Goal: Task Accomplishment & Management: Use online tool/utility

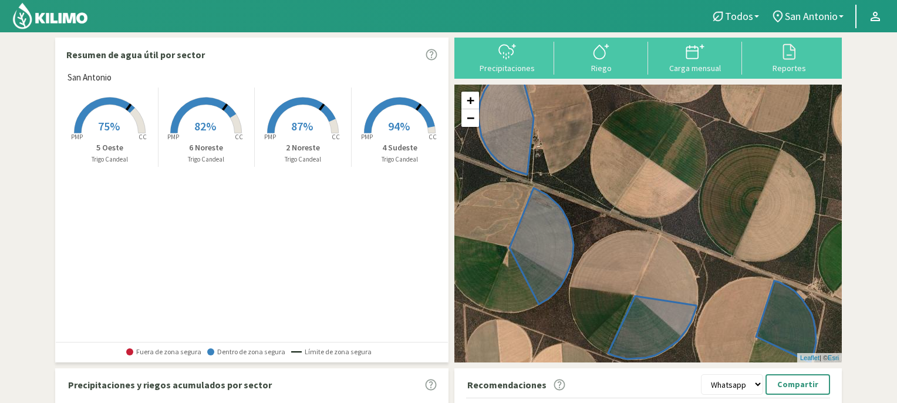
click at [305, 114] on rect at bounding box center [303, 134] width 94 height 94
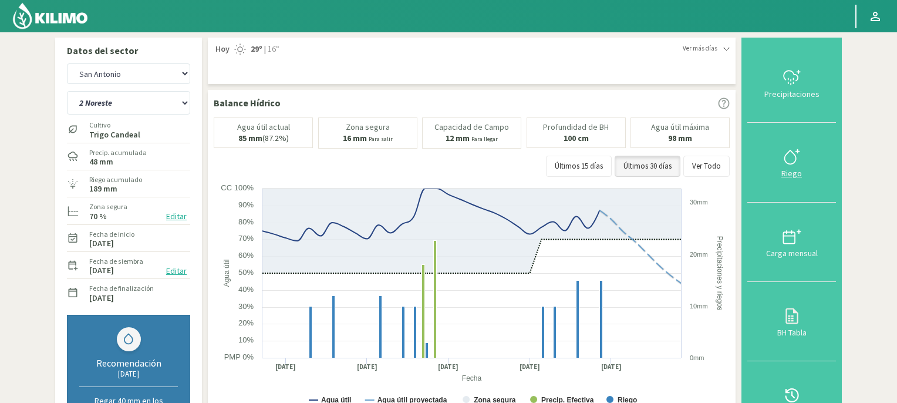
click at [789, 160] on icon at bounding box center [791, 156] width 19 height 19
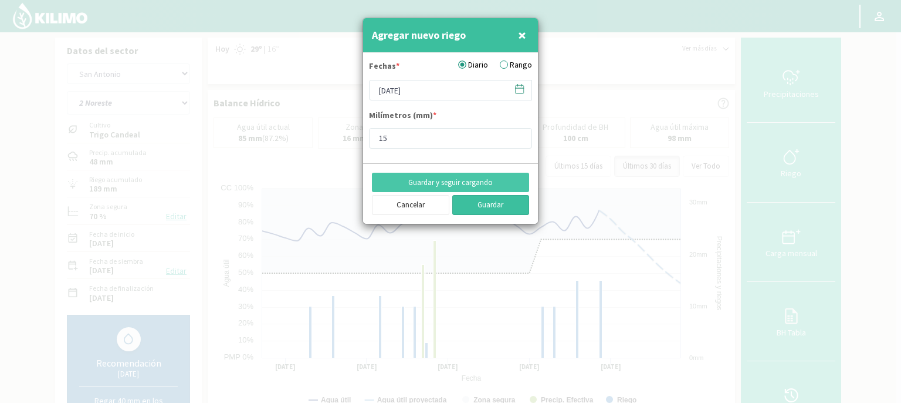
click at [512, 202] on button "Guardar" at bounding box center [490, 205] width 77 height 20
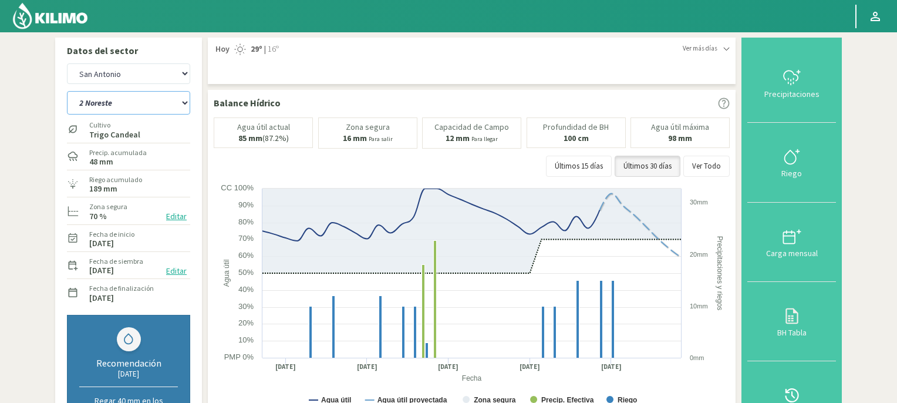
click at [185, 104] on select "2 Noreste 4 Sudeste 5 Oeste 6 Noreste" at bounding box center [128, 102] width 123 height 23
select select "1: Object"
click at [67, 91] on select "2 Noreste 4 Sudeste 5 Oeste 6 Noreste" at bounding box center [128, 102] width 123 height 23
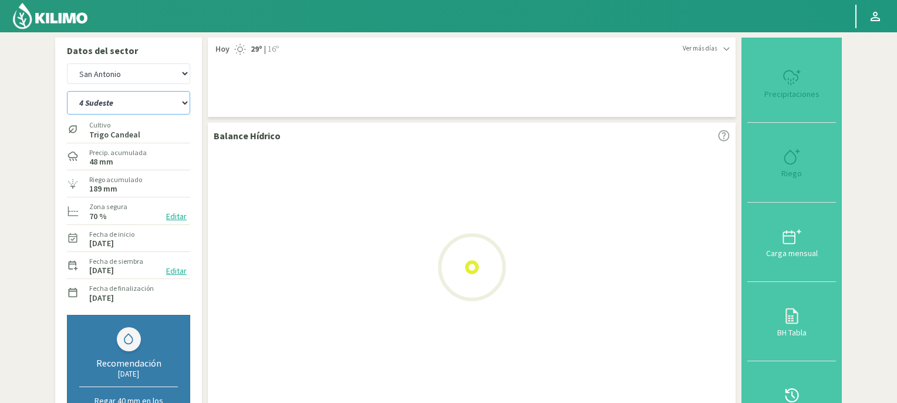
select select "2: Object"
select select "5: Object"
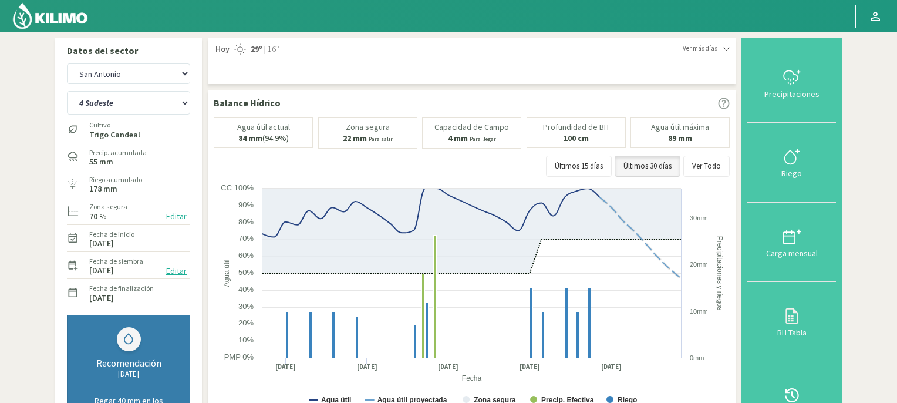
click at [789, 161] on icon at bounding box center [791, 156] width 19 height 19
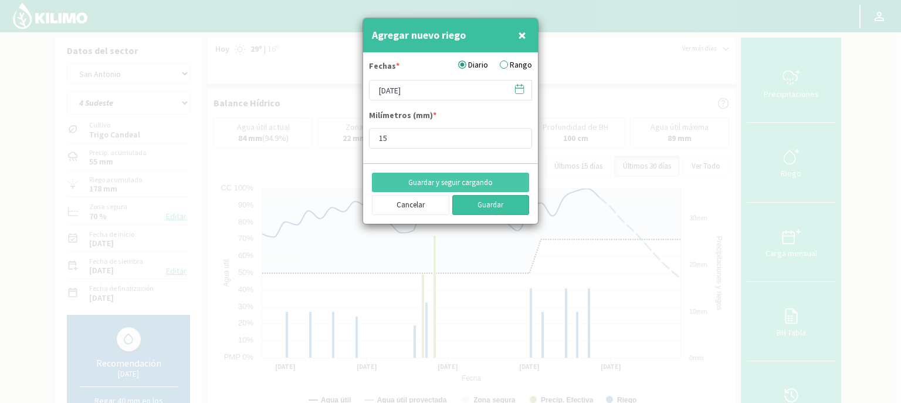
click at [487, 204] on button "Guardar" at bounding box center [490, 205] width 77 height 20
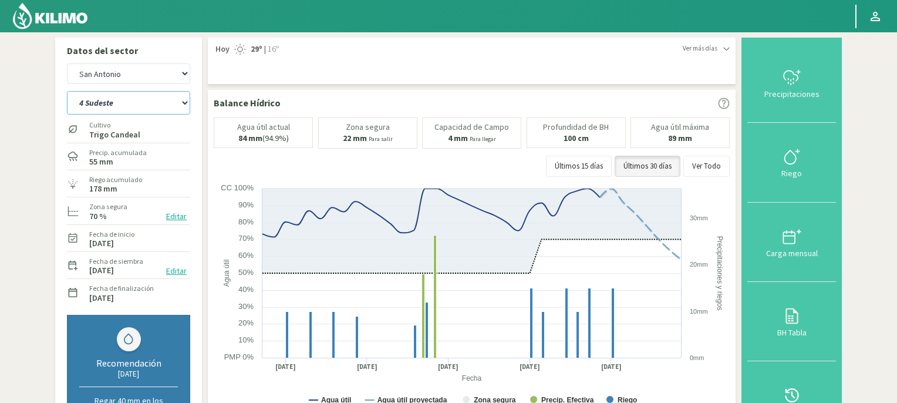
click at [184, 103] on select "2 Noreste 4 Sudeste 5 Oeste 6 Noreste" at bounding box center [128, 102] width 123 height 23
select select "6: Object"
click at [67, 91] on select "2 Noreste 4 Sudeste 5 Oeste 6 Noreste" at bounding box center [128, 102] width 123 height 23
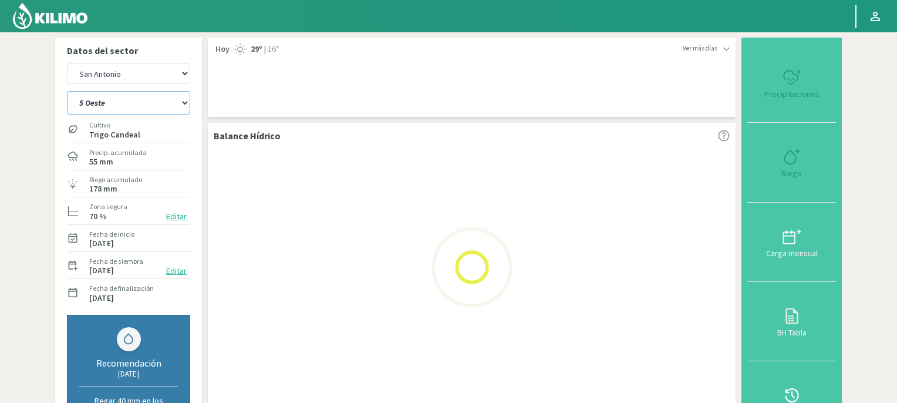
select select "4: Object"
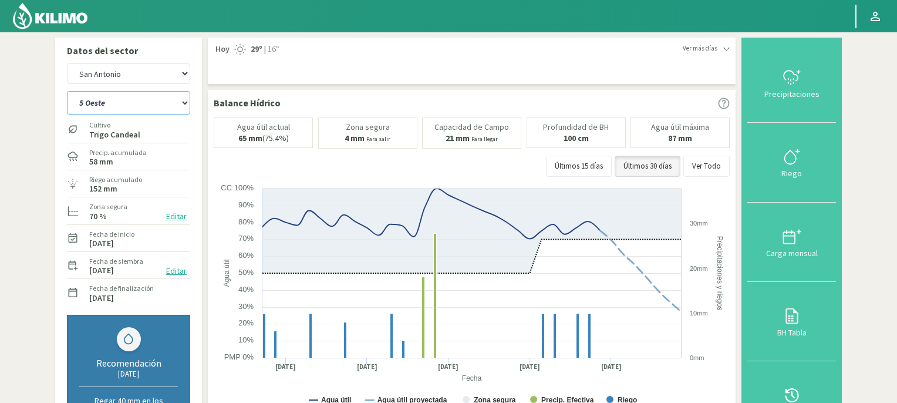
click at [185, 103] on select "2 Noreste 4 Sudeste 5 Oeste 6 Noreste" at bounding box center [128, 102] width 123 height 23
select select "11: Object"
click at [67, 91] on select "2 Noreste 4 Sudeste 5 Oeste 6 Noreste" at bounding box center [128, 102] width 123 height 23
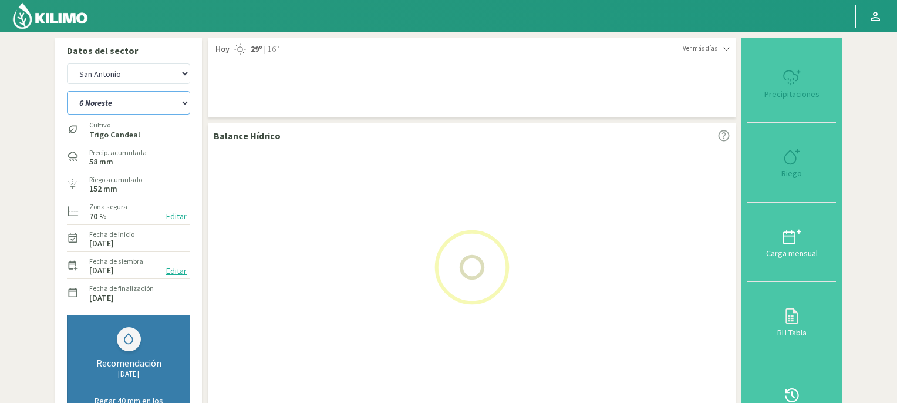
select select "6: Object"
select select "15: Object"
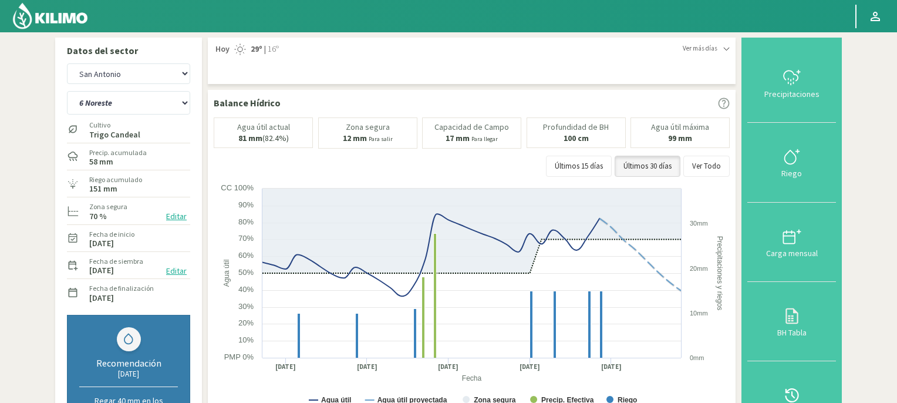
click at [62, 17] on img at bounding box center [50, 16] width 77 height 28
